Goal: Task Accomplishment & Management: Use online tool/utility

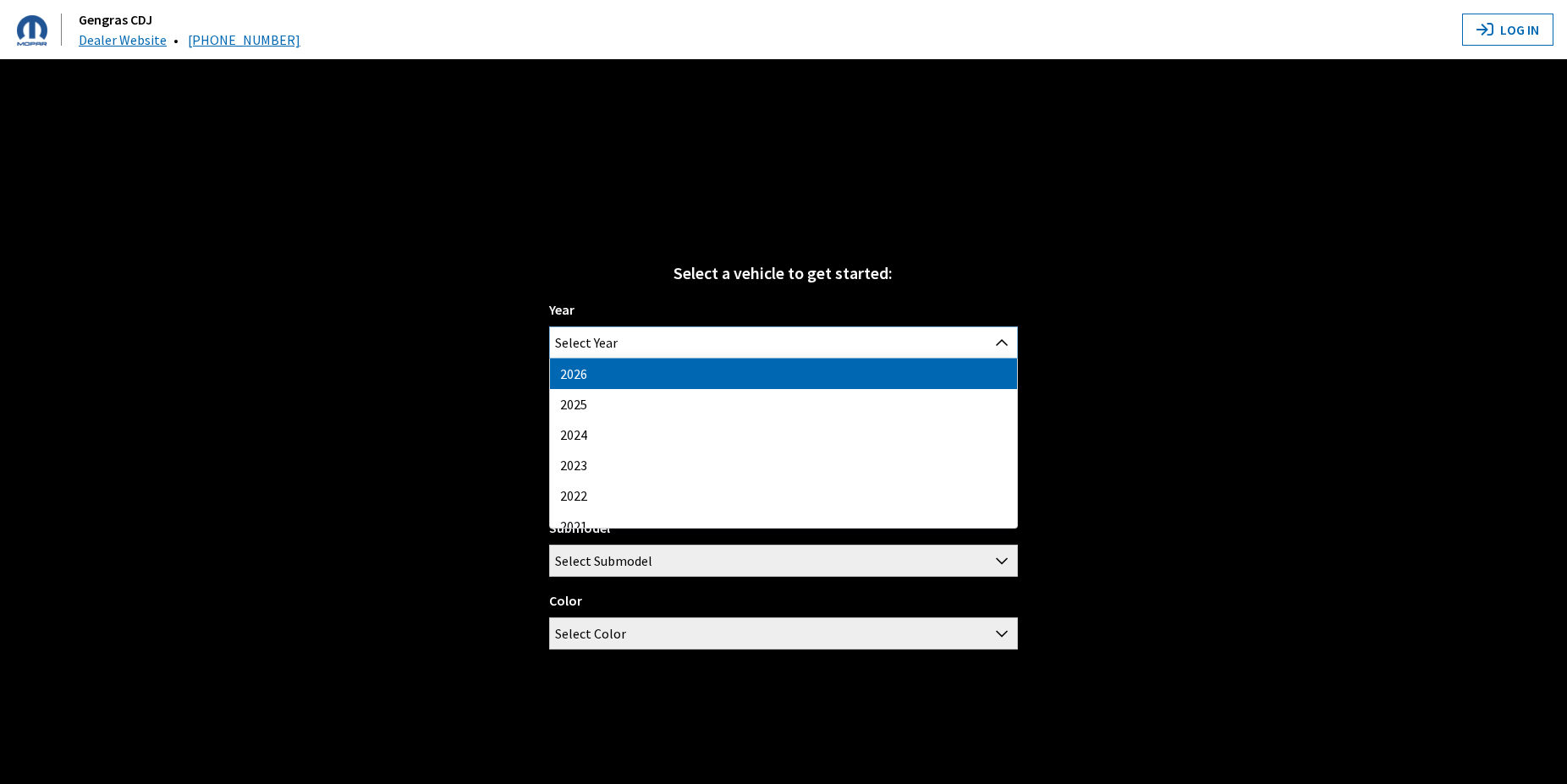
click at [771, 328] on span "Select Year" at bounding box center [783, 343] width 466 height 31
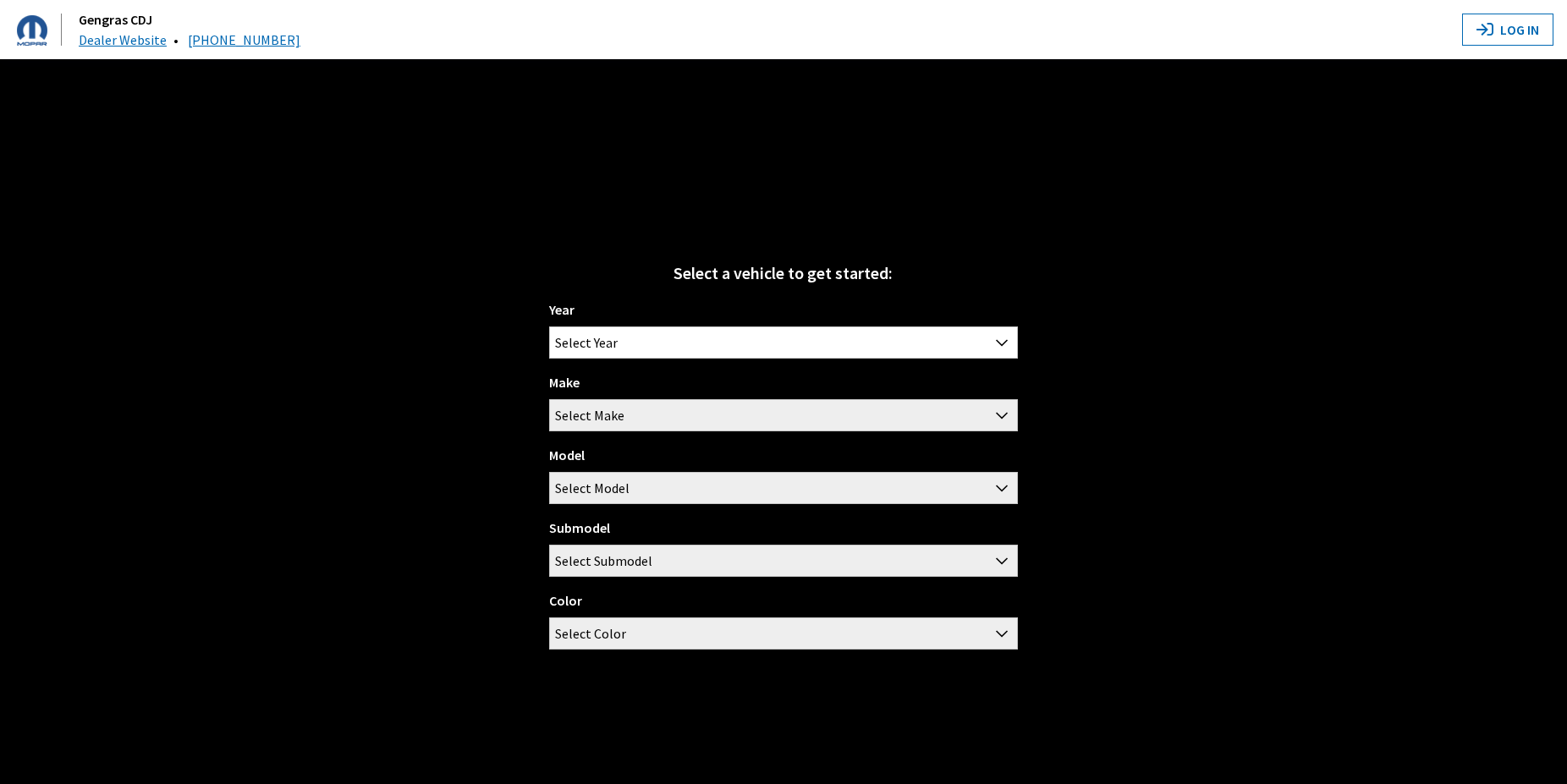
drag, startPoint x: 1214, startPoint y: 145, endPoint x: 1459, endPoint y: 78, distance: 254.0
click at [1221, 145] on div "Select a vehicle to get started: Year [DATE] 2025 2024 2023 2022 2021 2020 2019…" at bounding box center [784, 451] width 1567 height 784
click at [1509, 27] on button "Log In" at bounding box center [1507, 29] width 91 height 32
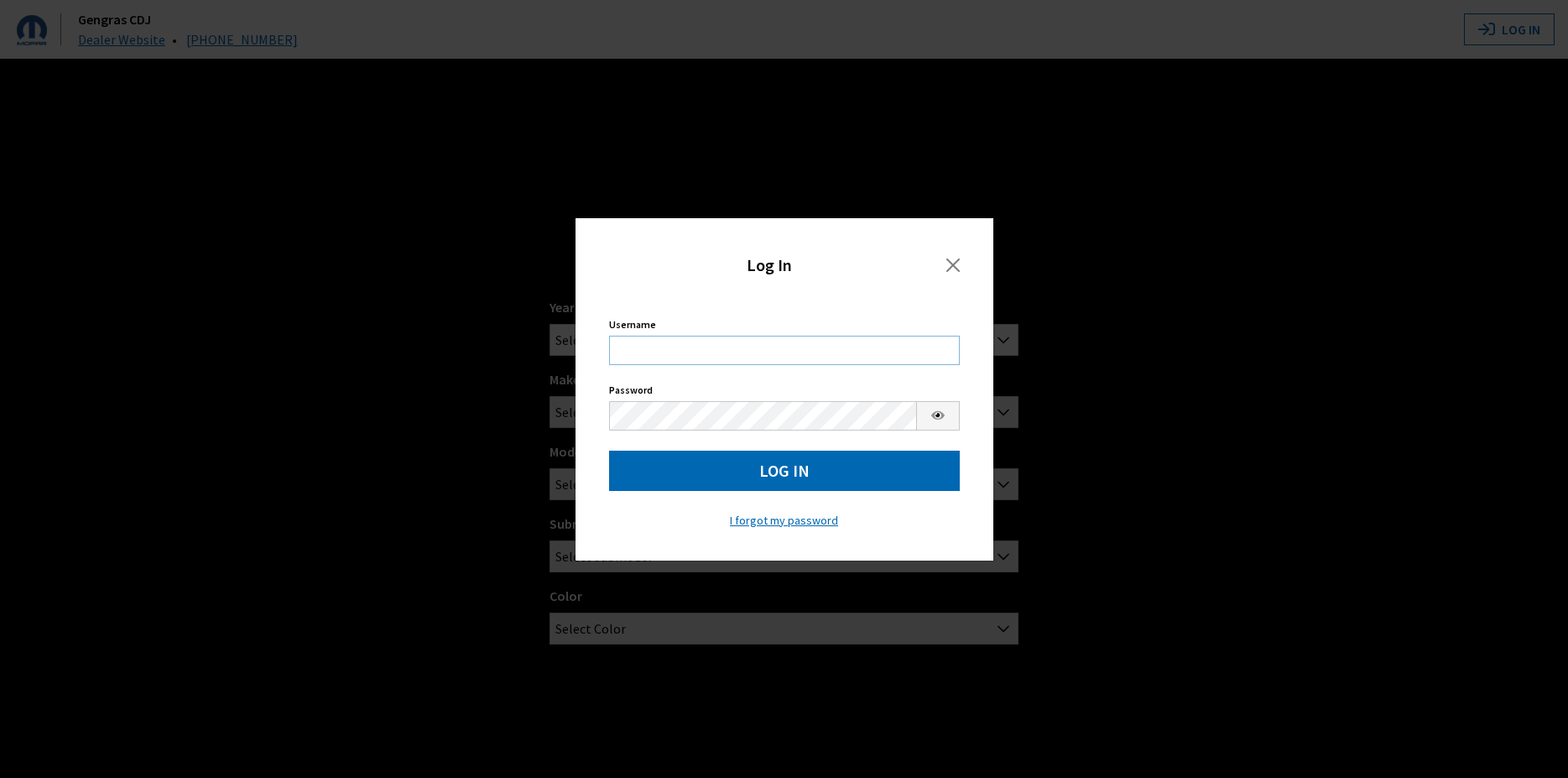
click at [722, 352] on input "Username" at bounding box center [784, 350] width 350 height 30
type input "acote"
click at [751, 474] on button "Log In" at bounding box center [784, 470] width 350 height 40
click at [778, 467] on button "Log In" at bounding box center [784, 470] width 350 height 40
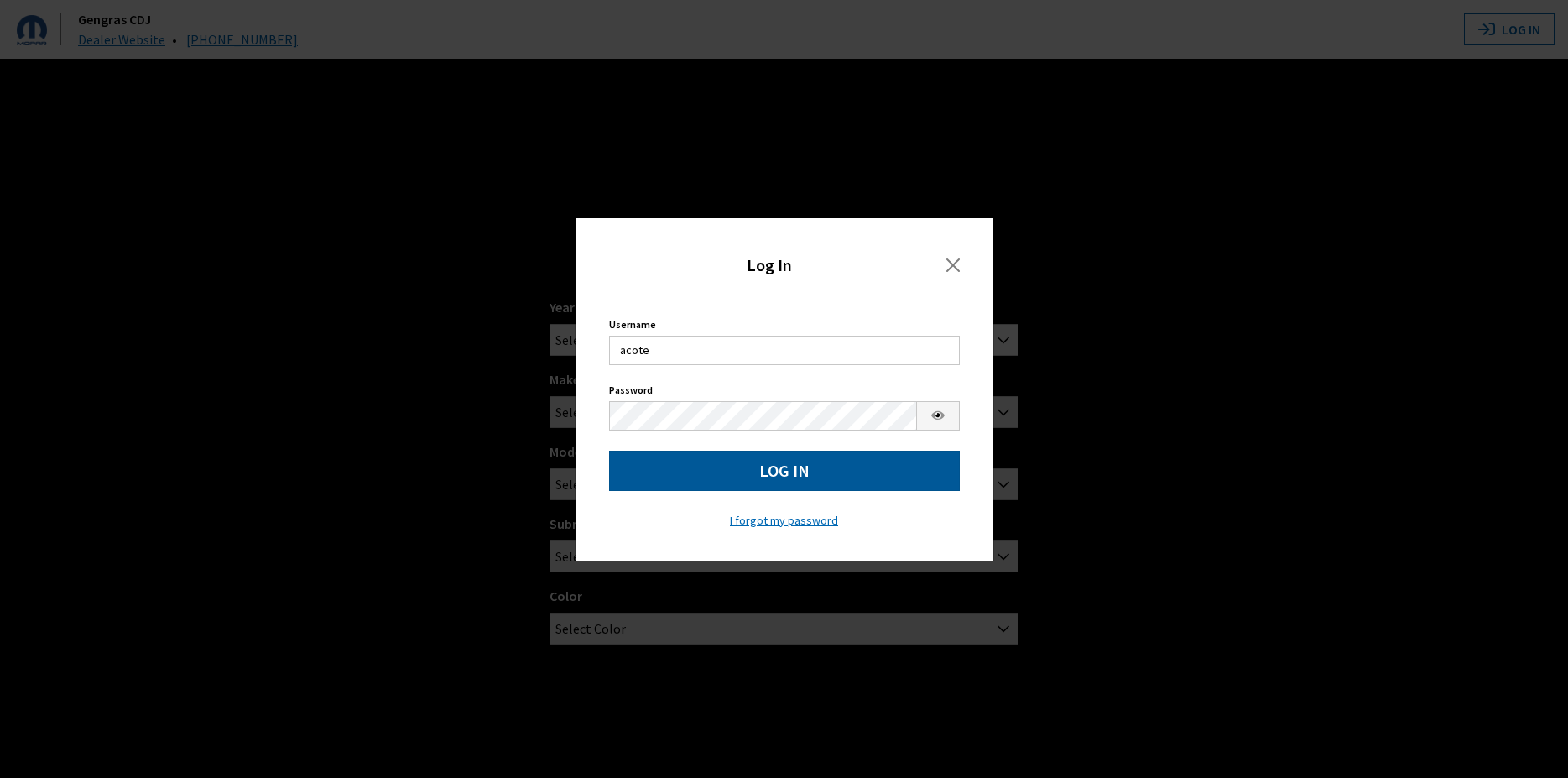
click at [778, 467] on button "Log In" at bounding box center [784, 470] width 350 height 40
click at [799, 471] on button "Log In" at bounding box center [784, 470] width 350 height 40
click at [1124, 343] on div "Log In User Login Username acote Username is required. Password Password is req…" at bounding box center [784, 389] width 1568 height 778
click at [948, 260] on button "Close" at bounding box center [953, 265] width 46 height 27
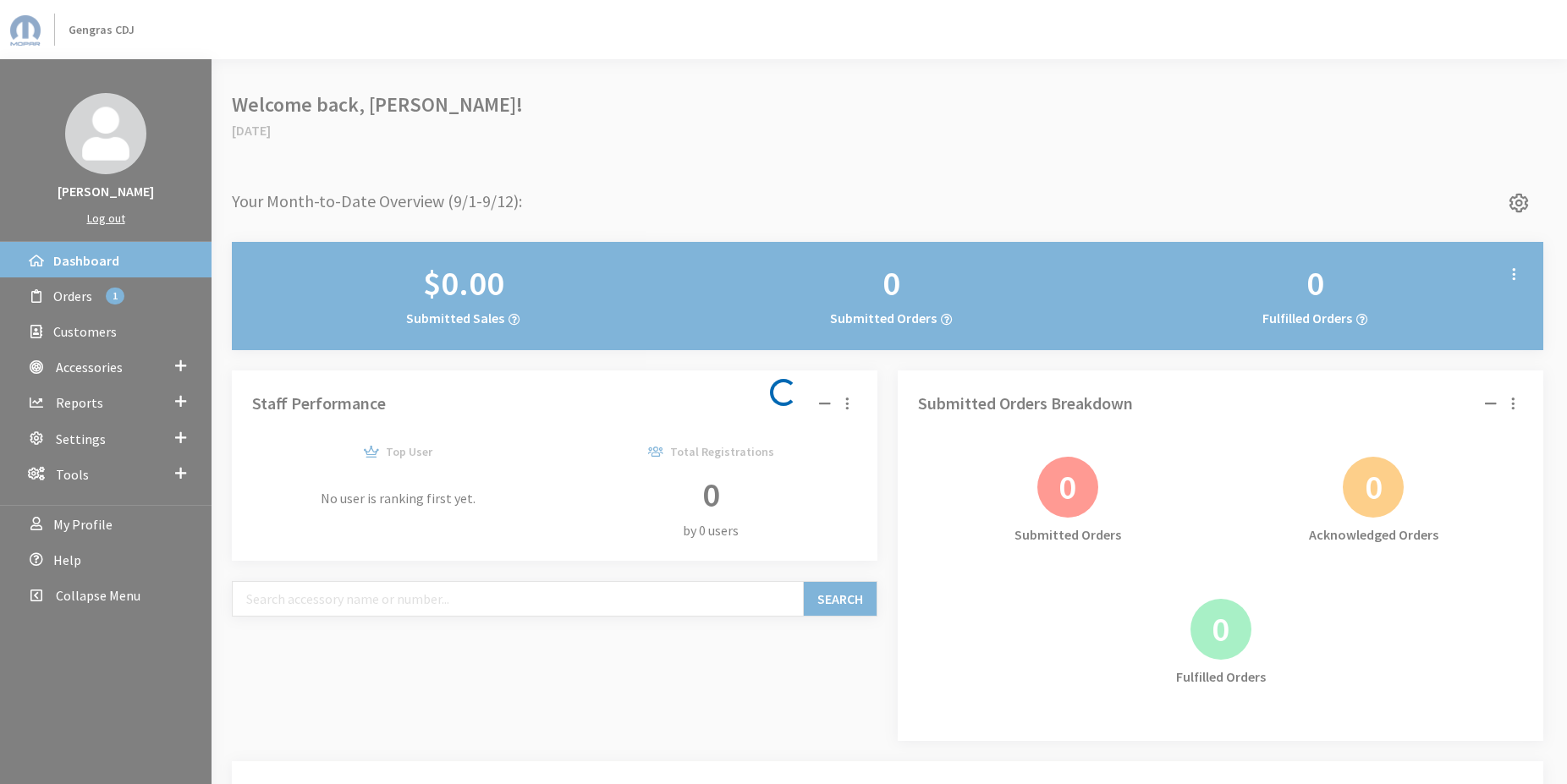
click at [97, 367] on div "Loading..." at bounding box center [784, 392] width 1567 height 784
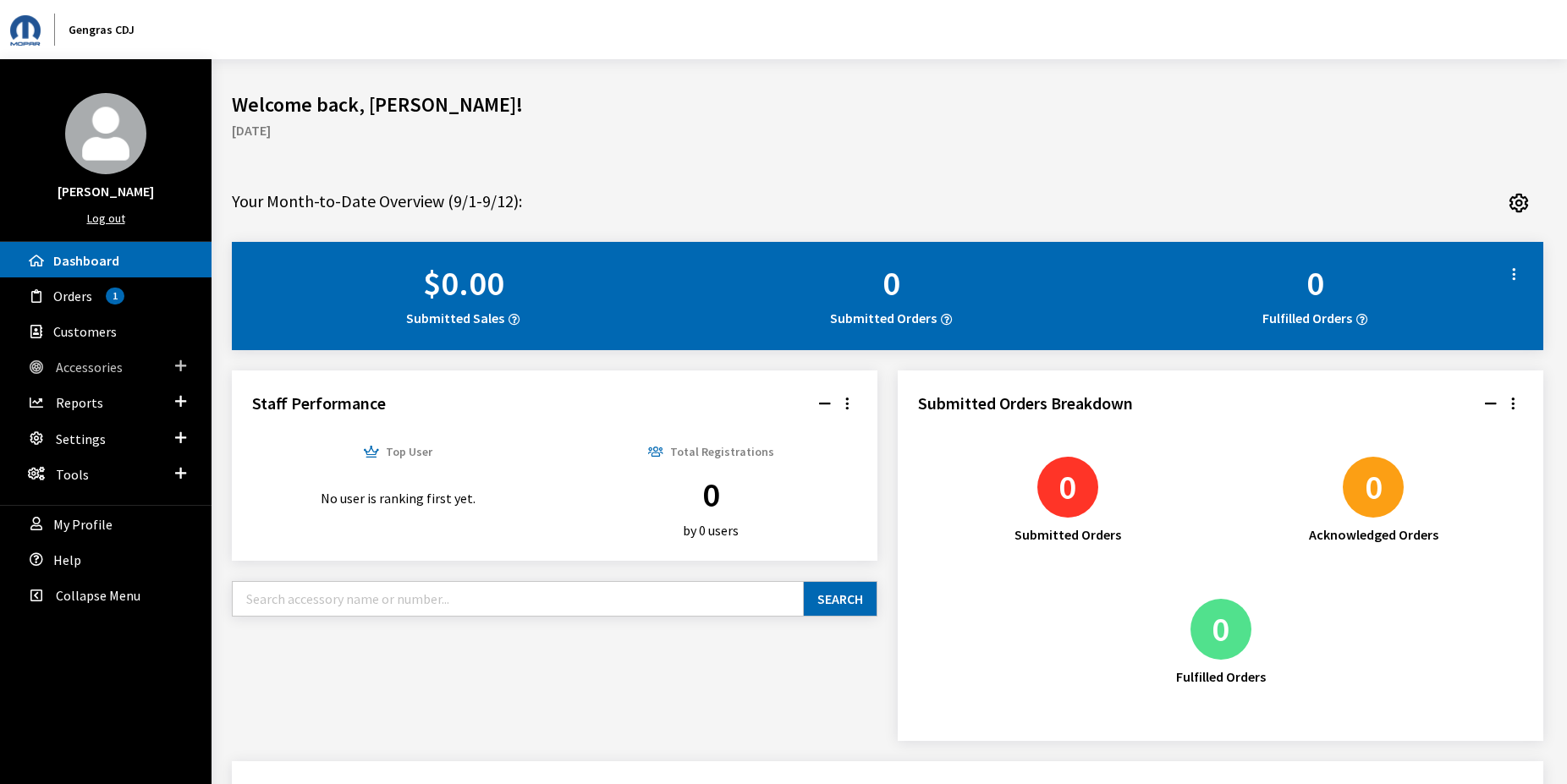
click at [179, 366] on span "Accessories" at bounding box center [181, 365] width 11 height 22
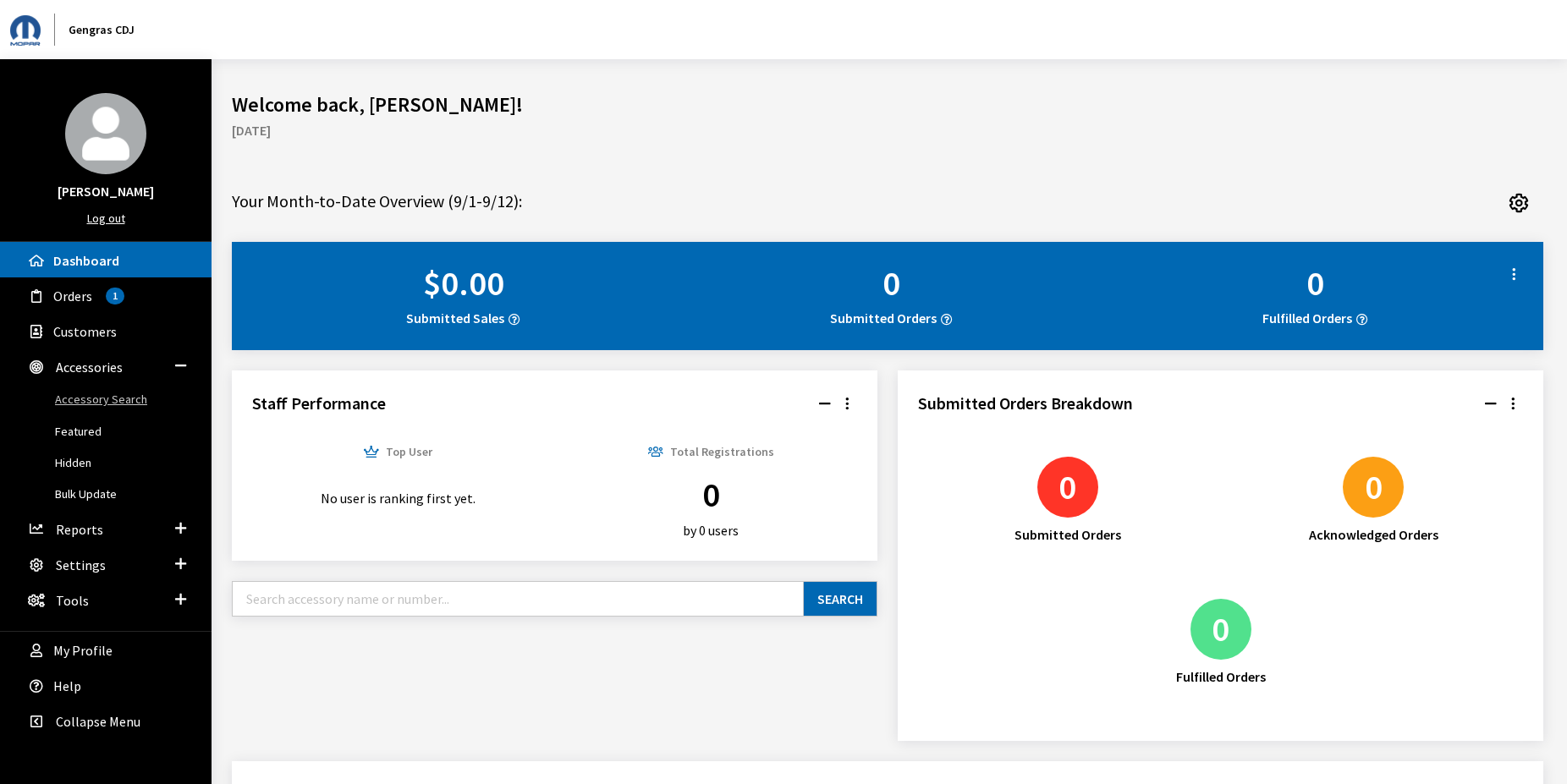
click at [134, 402] on link "Accessory Search" at bounding box center [105, 399] width 211 height 32
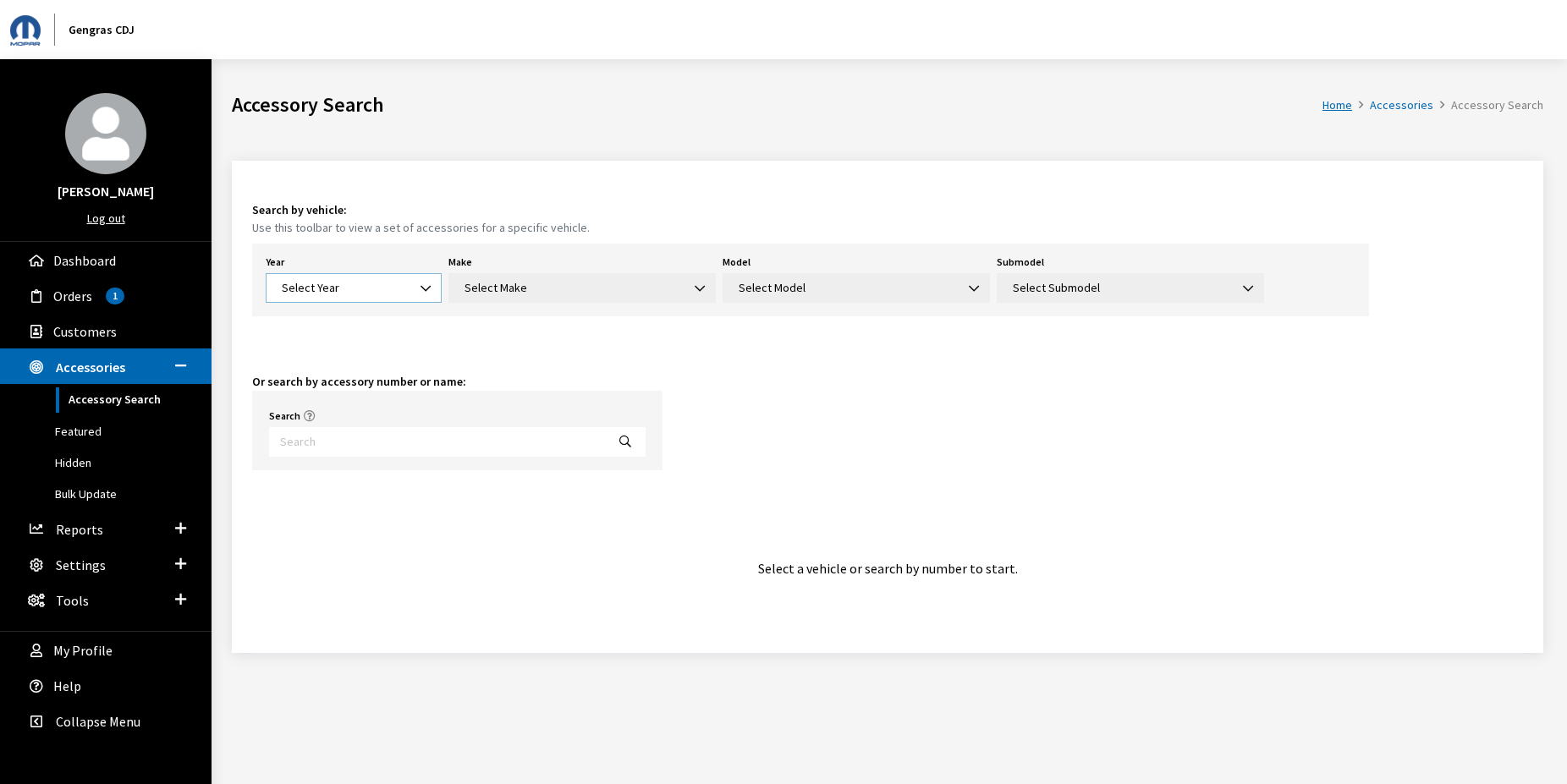
click at [401, 293] on span "Select Year" at bounding box center [354, 288] width 154 height 18
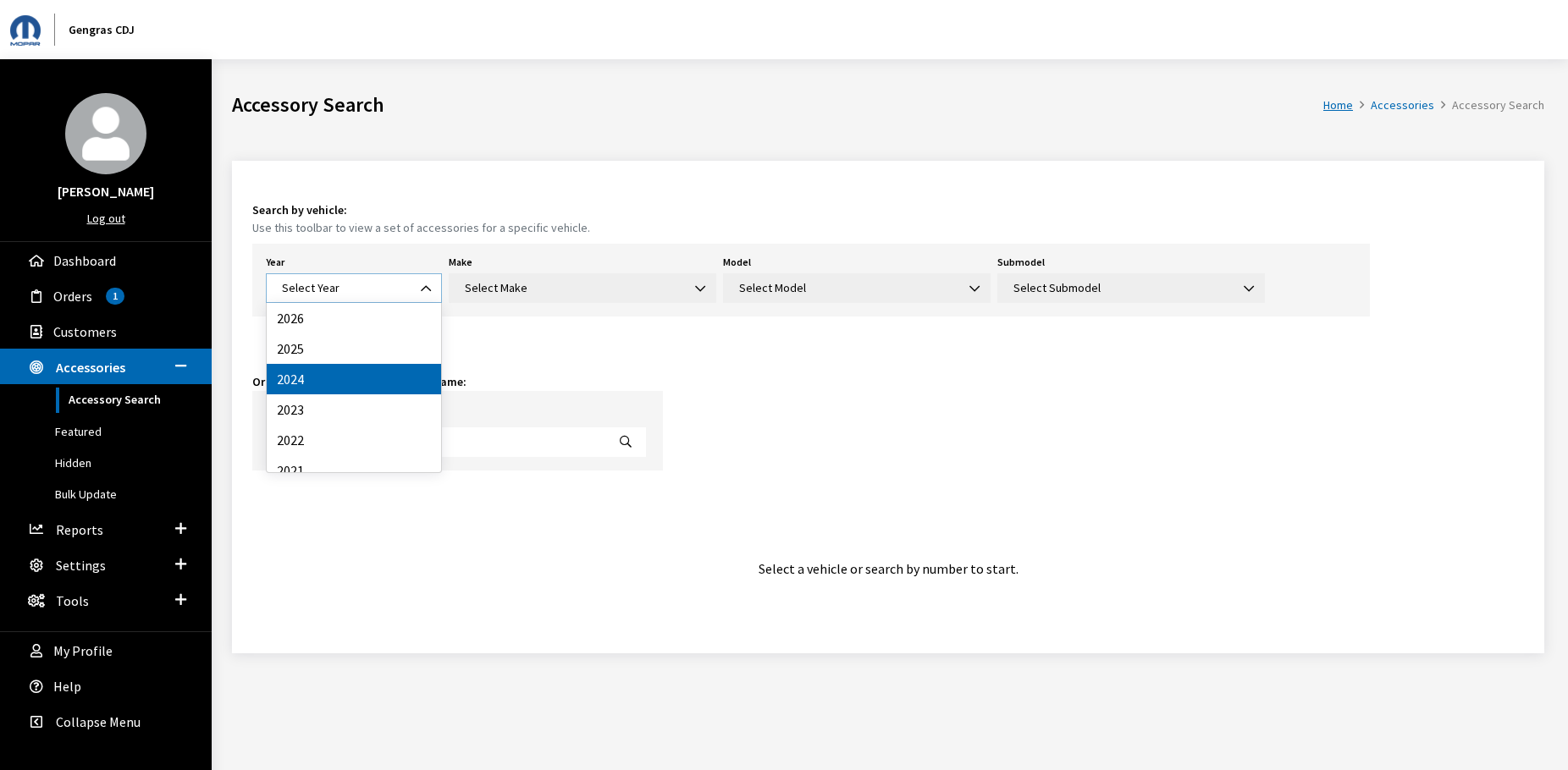
select select "42"
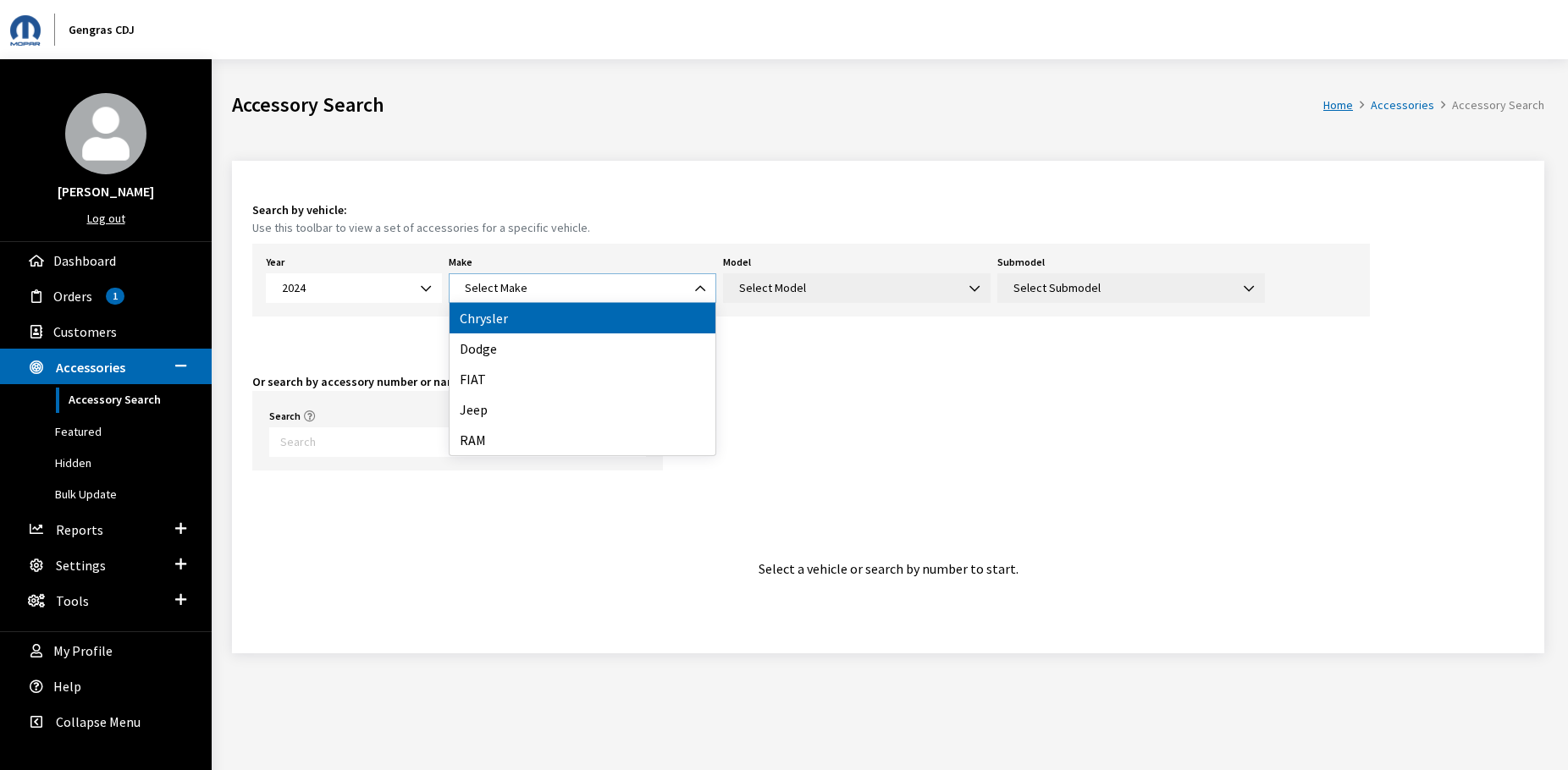
click at [573, 289] on span "Select Make" at bounding box center [582, 289] width 246 height 18
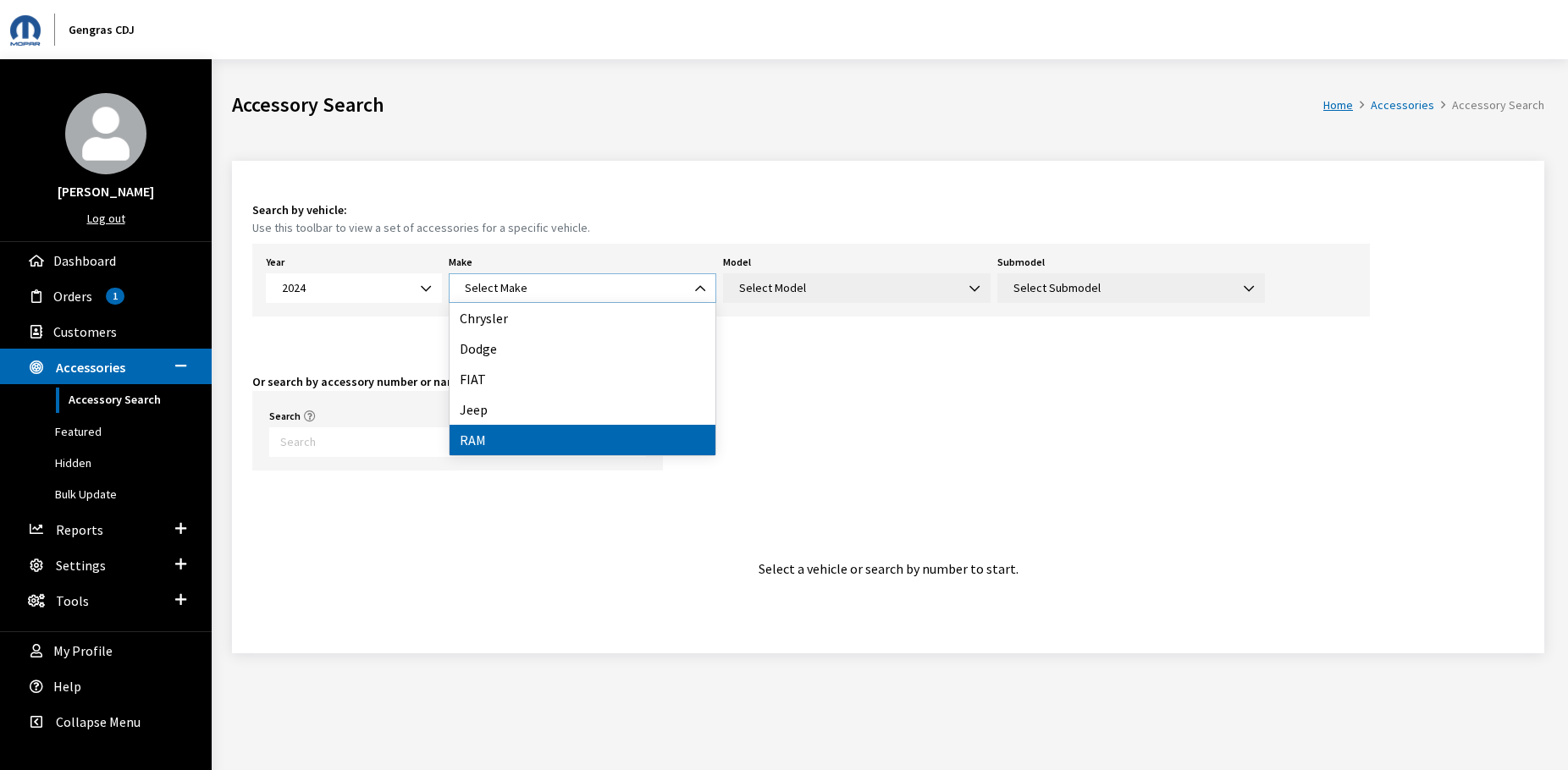
select select "34"
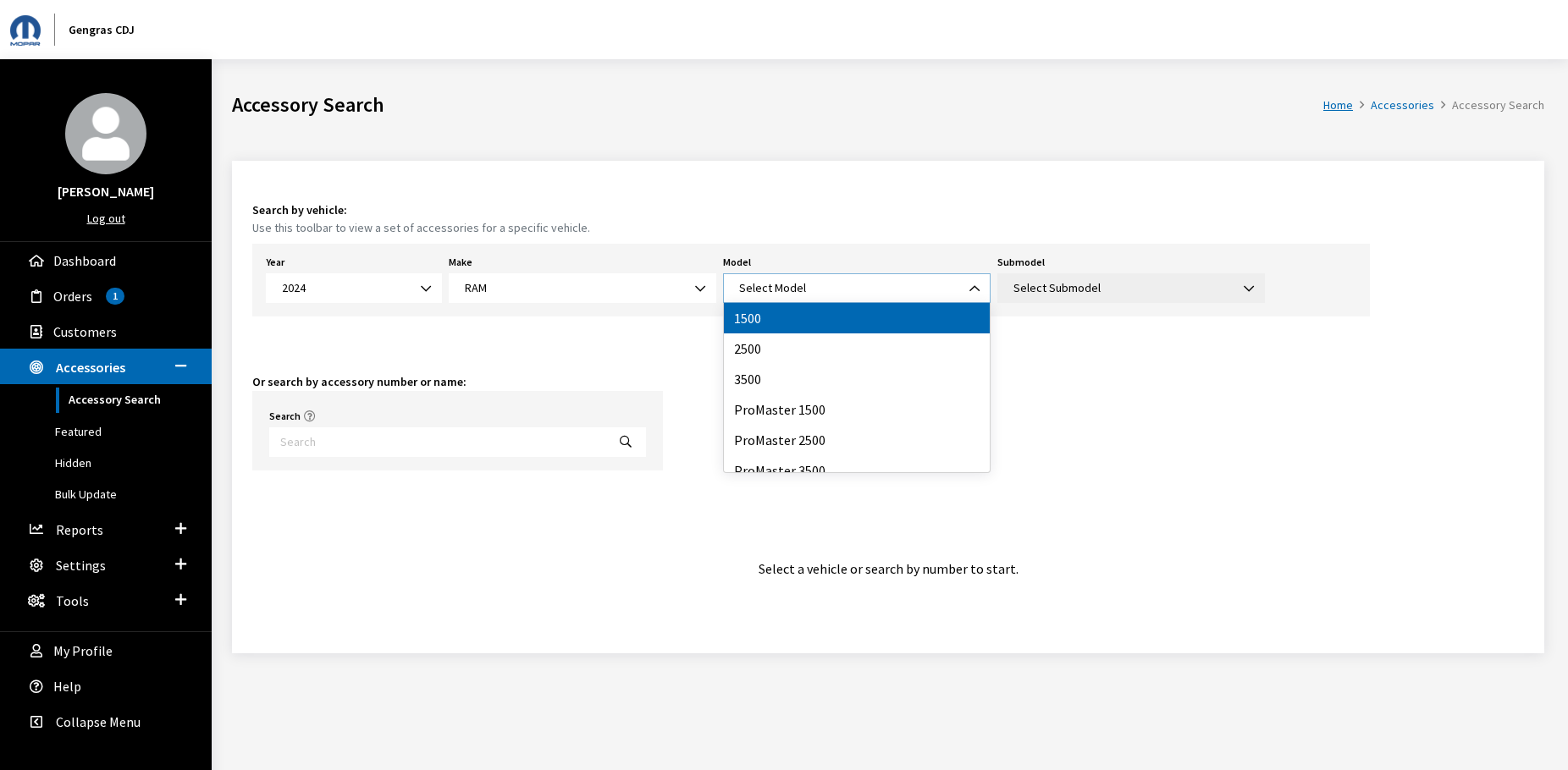
click at [793, 287] on span "Select Model" at bounding box center [773, 288] width 67 height 15
select select "1113"
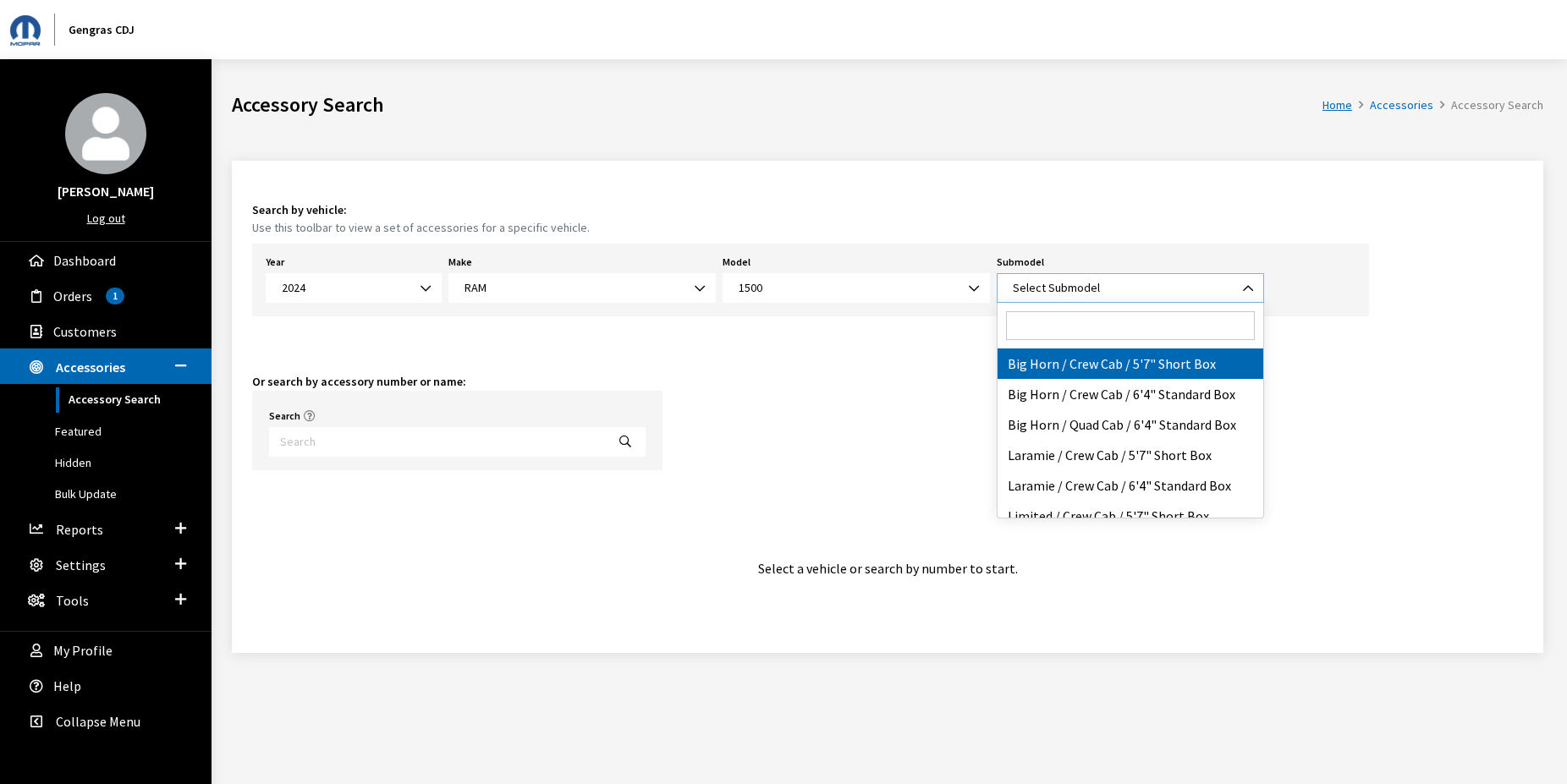
click at [1056, 287] on span "Select Submodel" at bounding box center [1055, 287] width 87 height 15
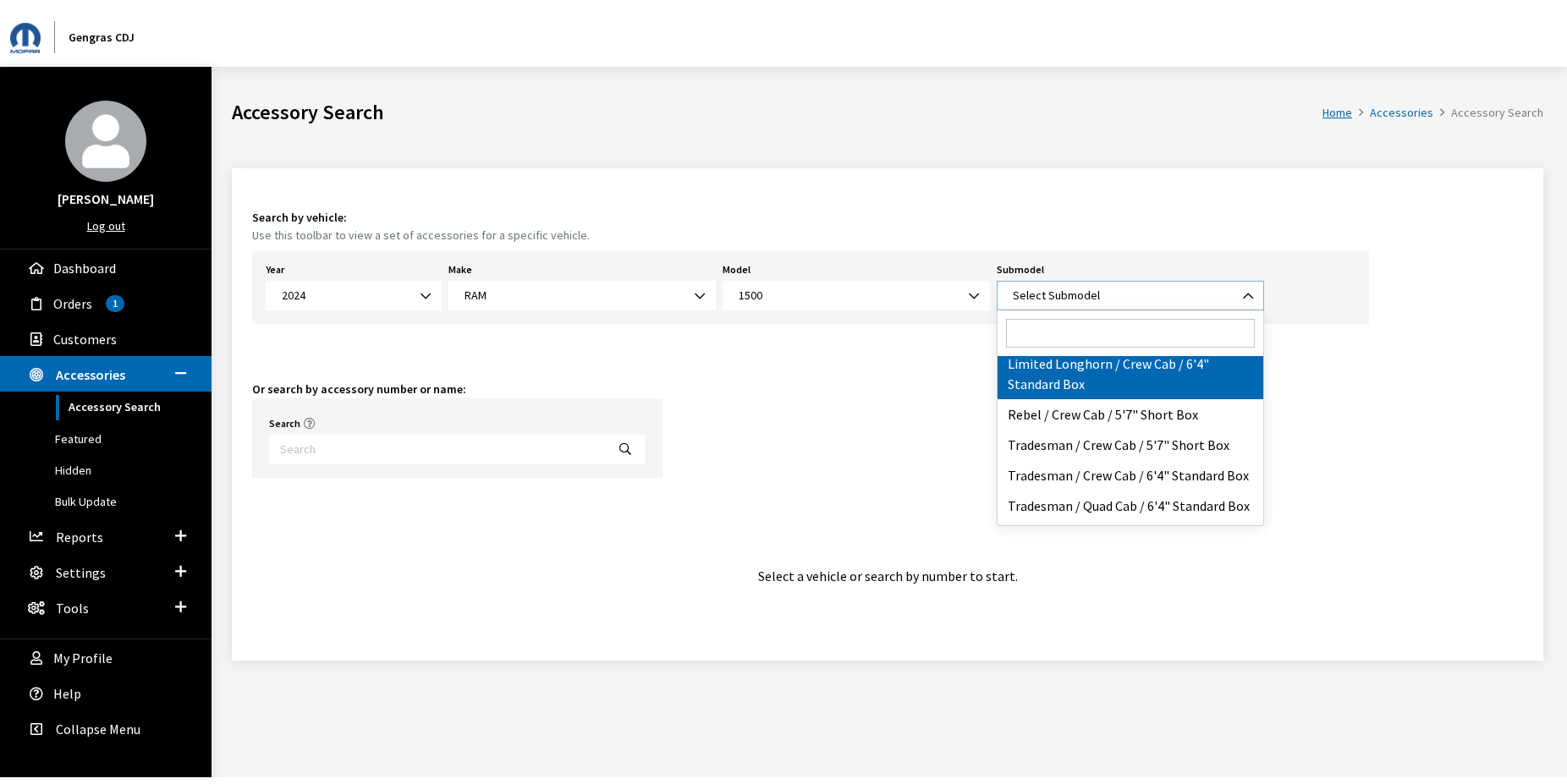
scroll to position [305, 0]
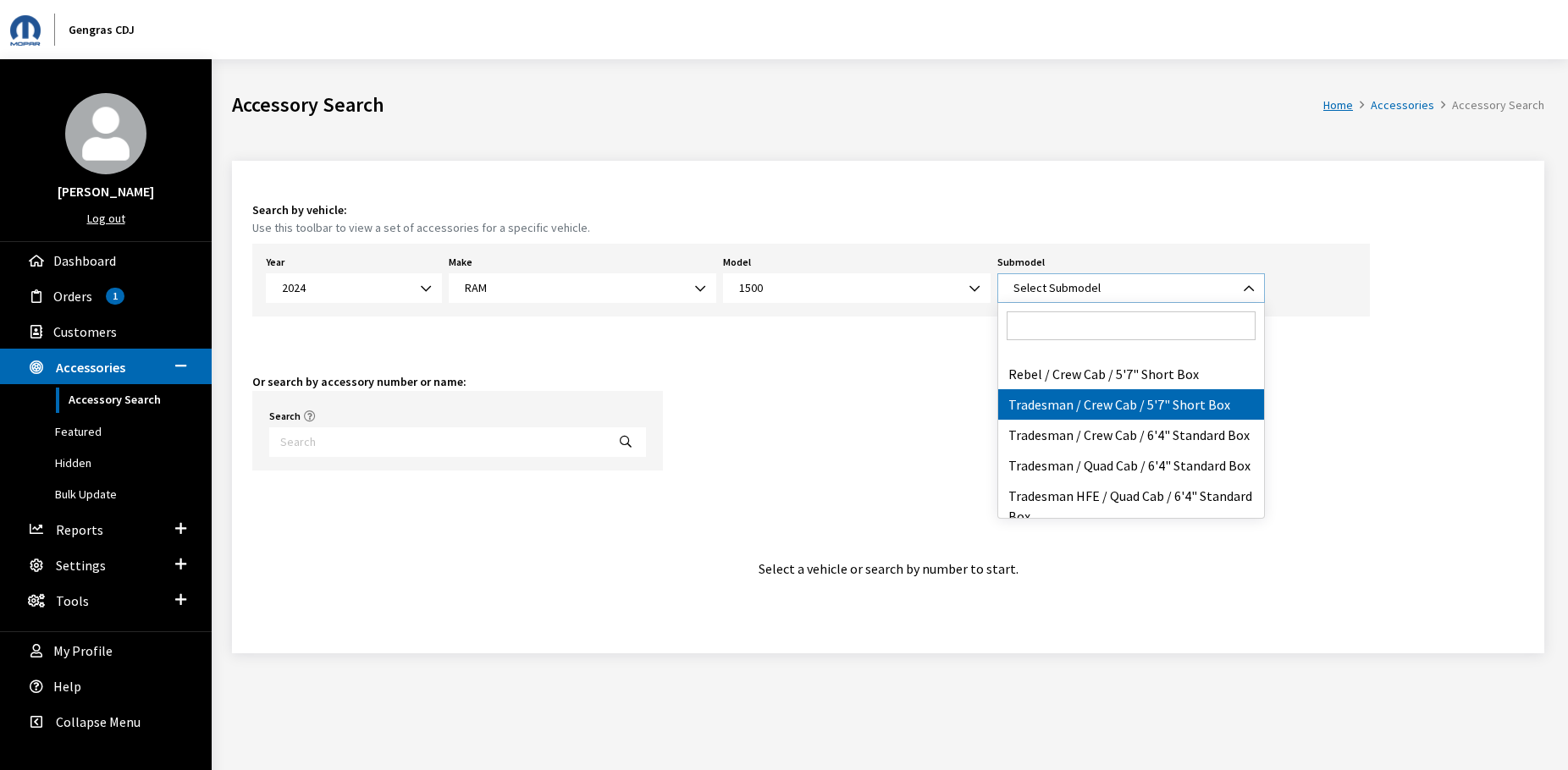
select select "3020"
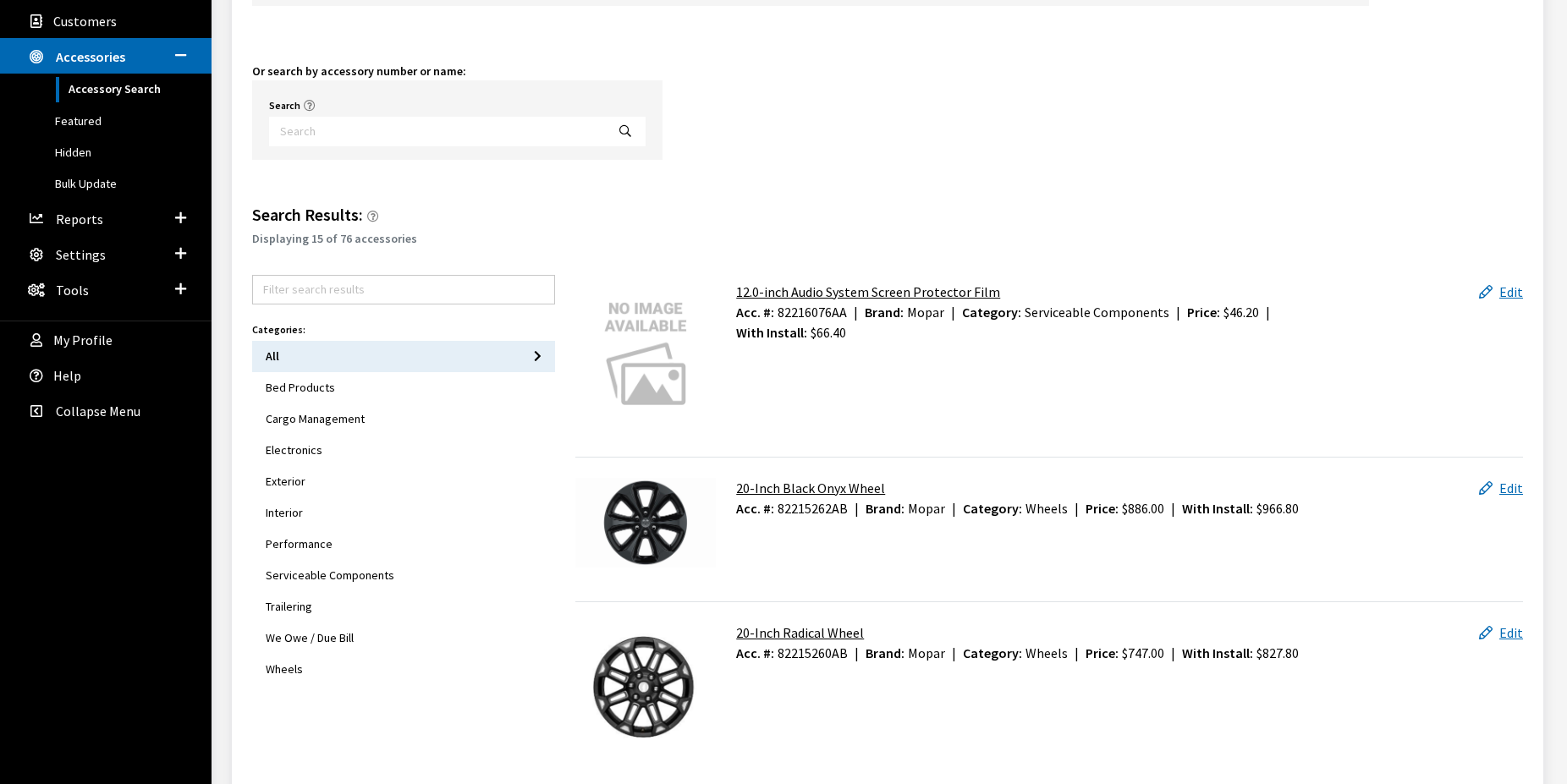
scroll to position [345, 0]
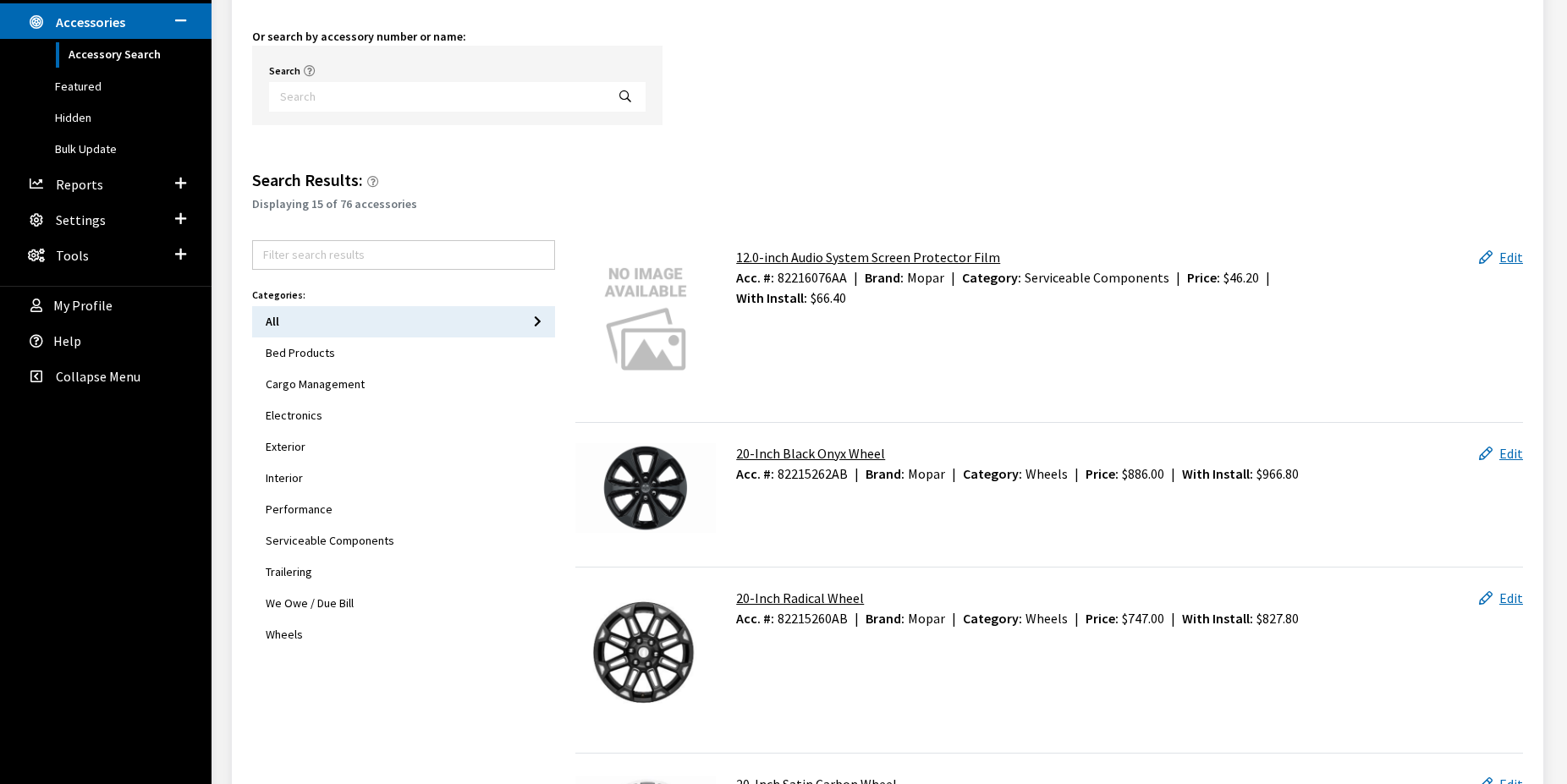
click at [300, 357] on button "Bed Products" at bounding box center [404, 353] width 303 height 32
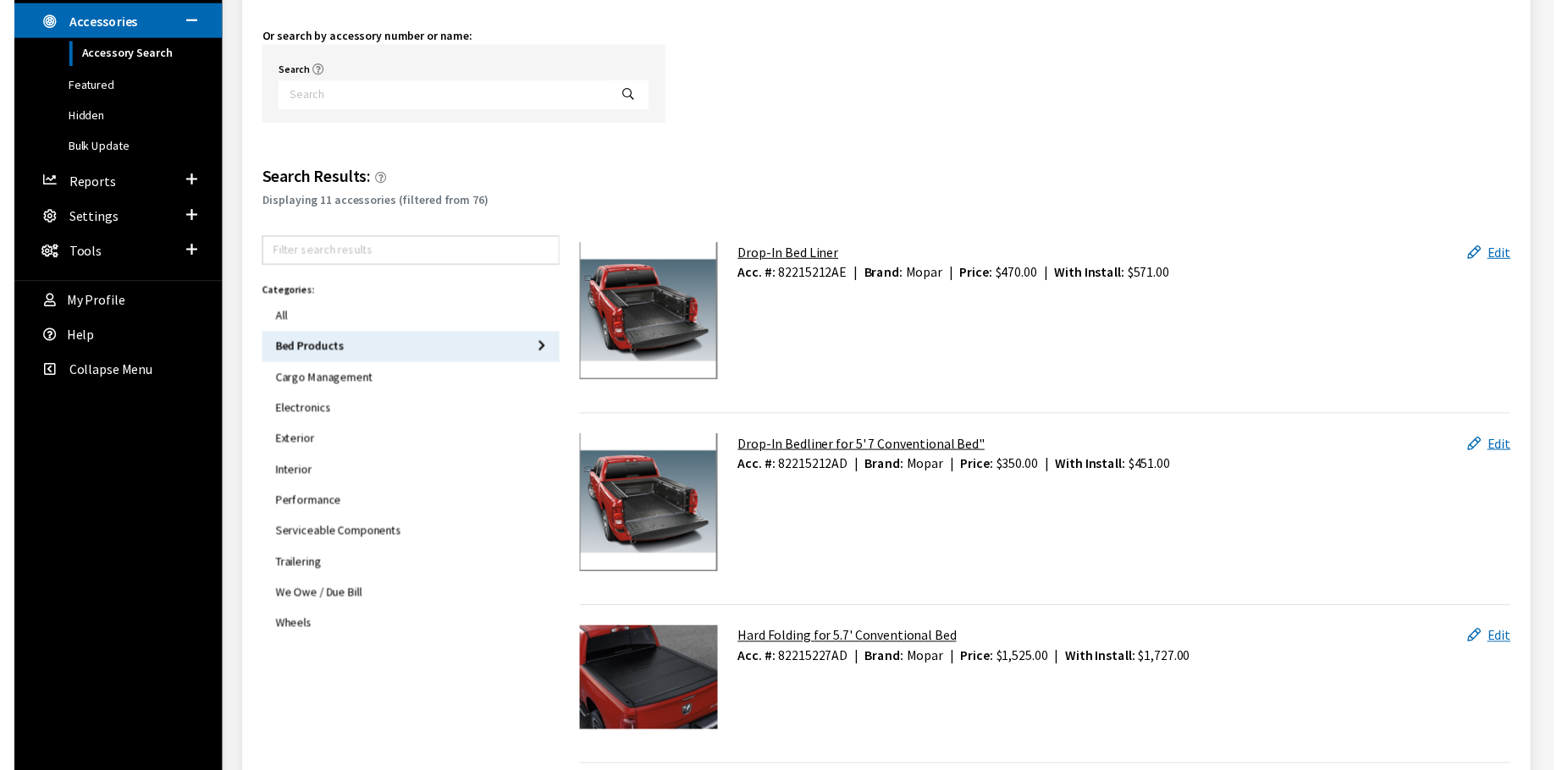
scroll to position [0, 0]
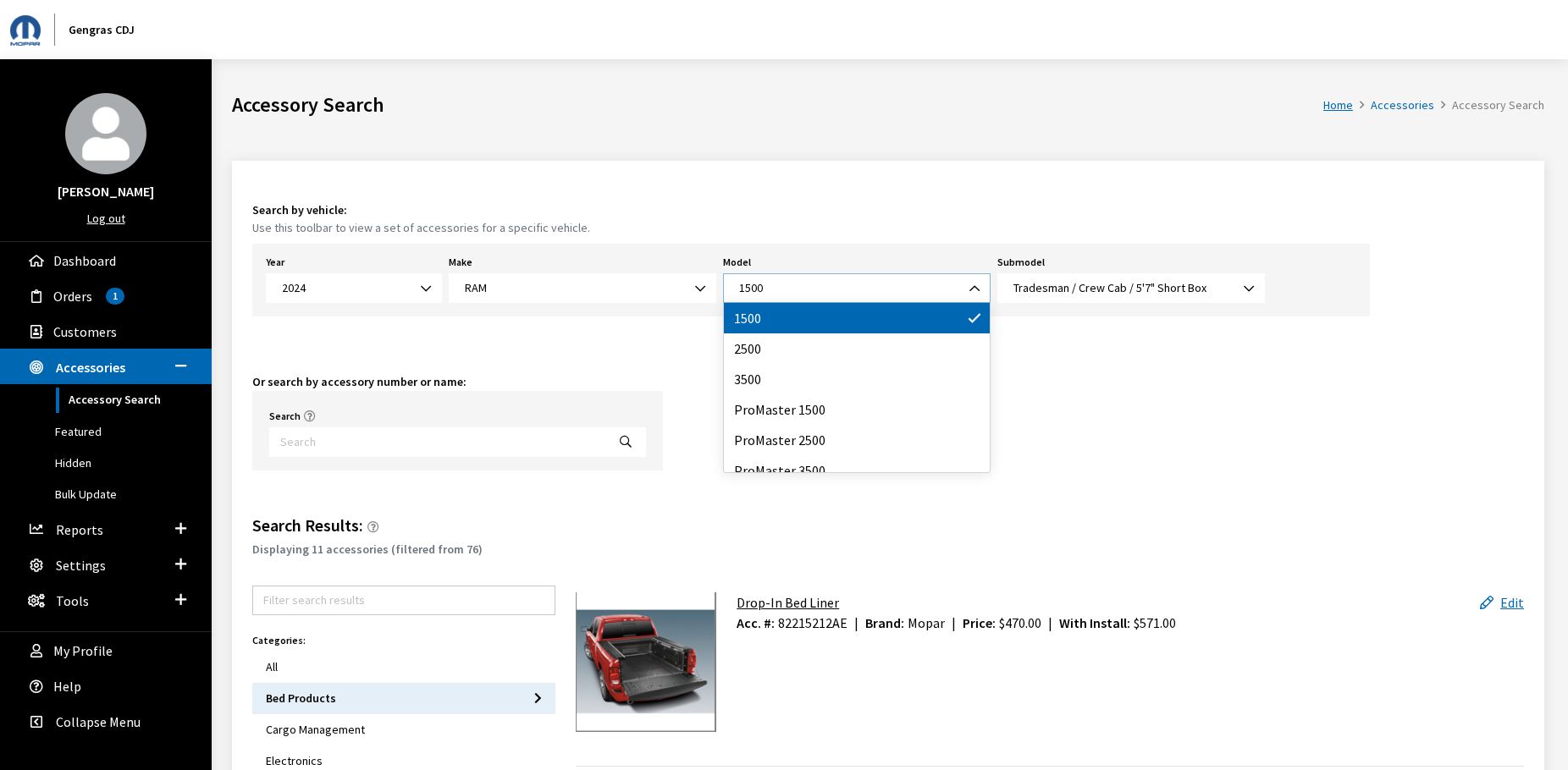
click at [881, 284] on span "1500" at bounding box center [857, 289] width 246 height 18
